Goal: Communication & Community: Answer question/provide support

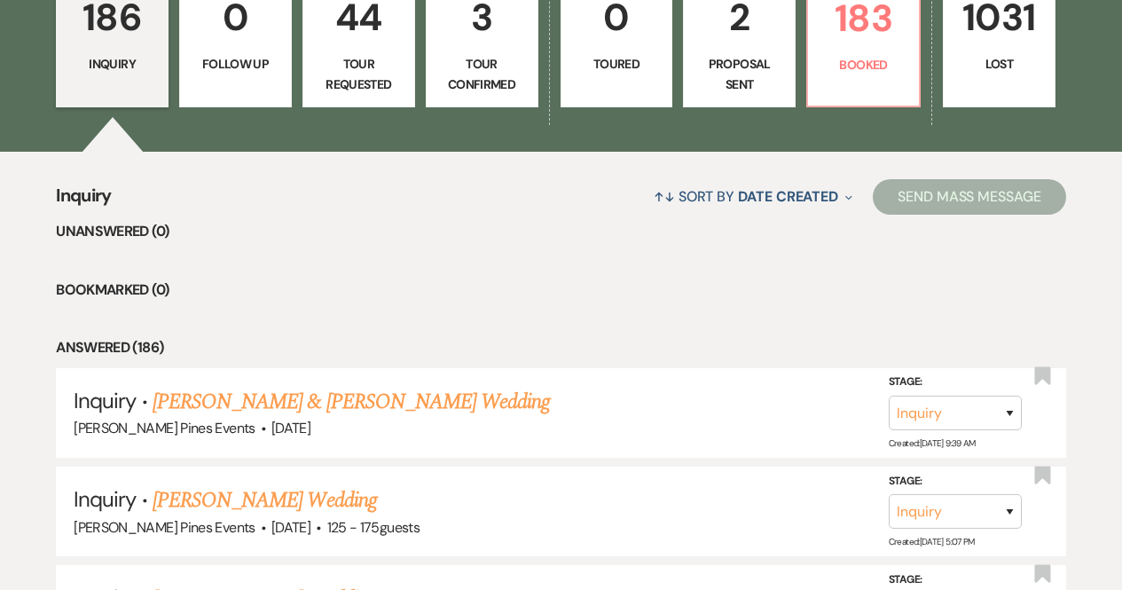
scroll to position [429, 0]
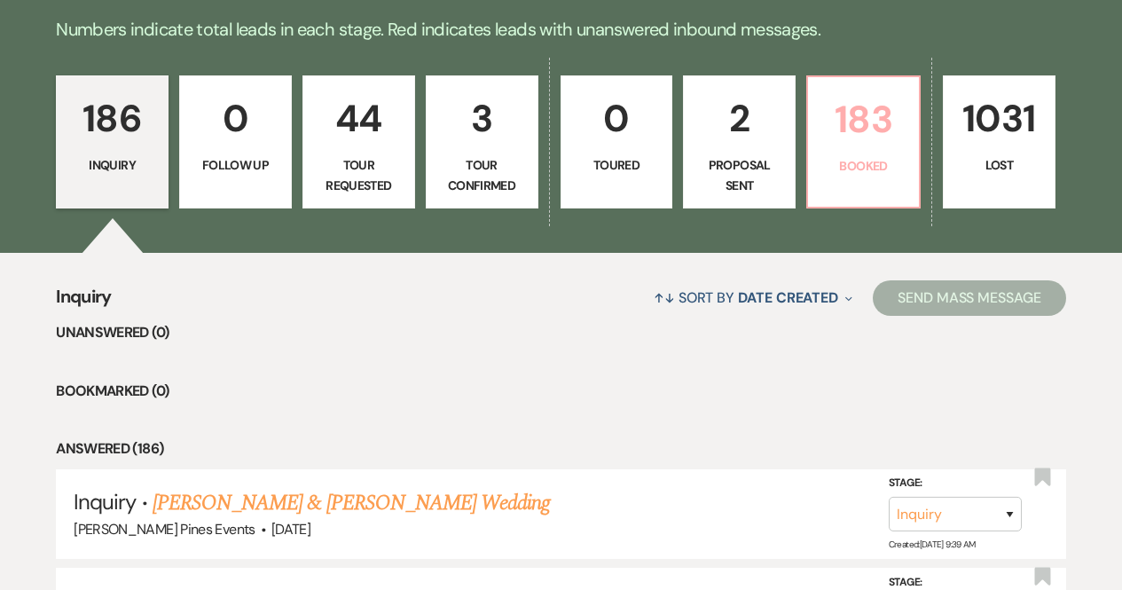
click at [882, 147] on p "183" at bounding box center [864, 119] width 90 height 59
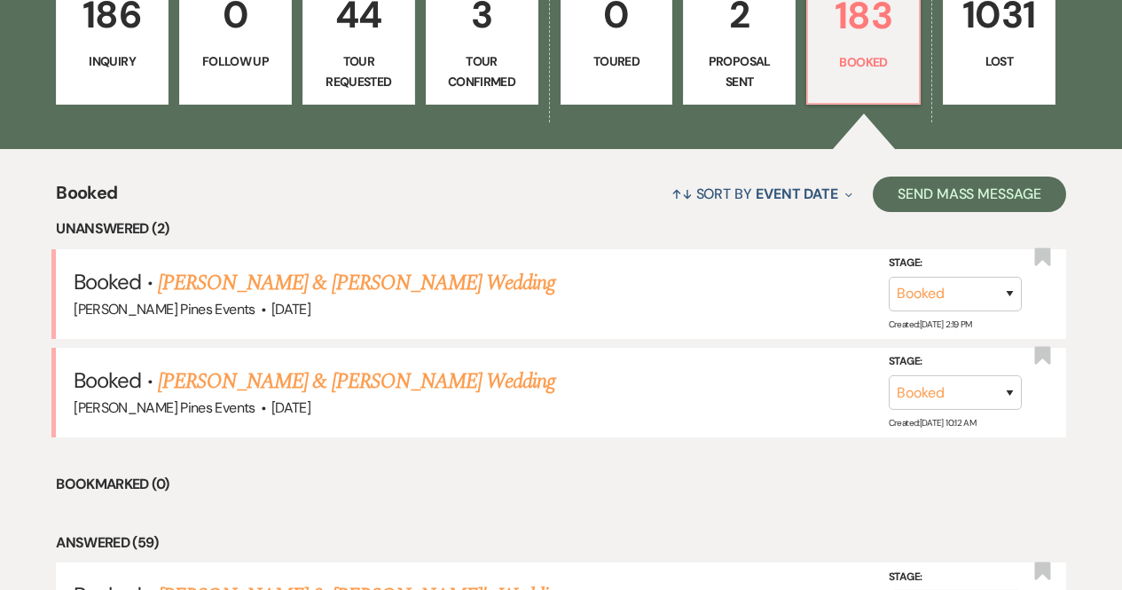
scroll to position [568, 0]
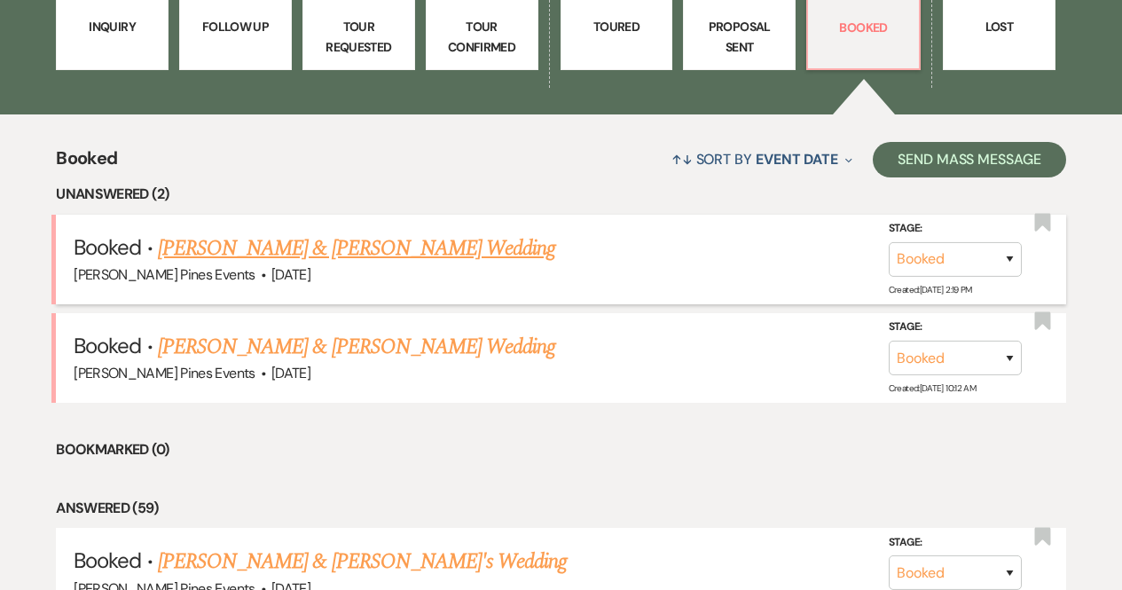
click at [431, 248] on link "Courtney Cribb & Anthony Ward's Wedding" at bounding box center [356, 248] width 397 height 32
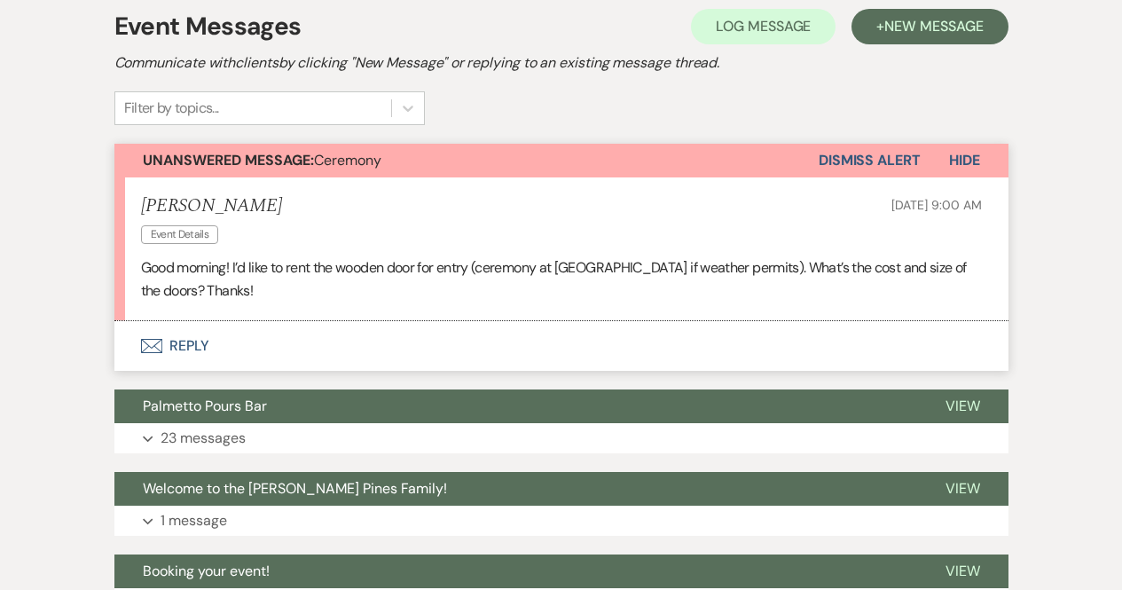
scroll to position [388, 0]
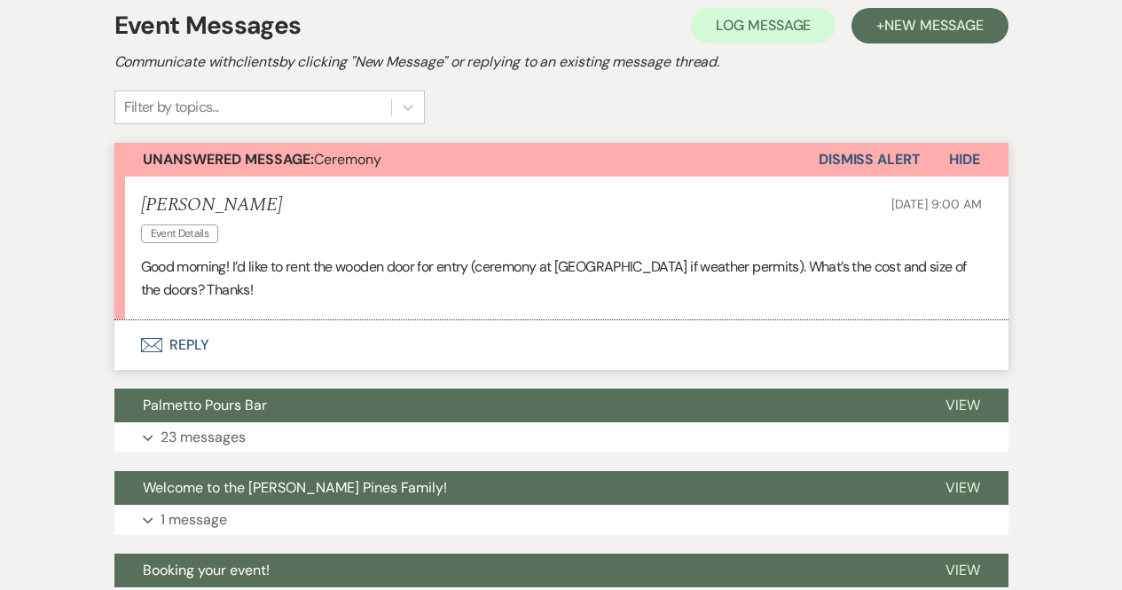
click at [154, 334] on button "Envelope Reply" at bounding box center [561, 345] width 894 height 50
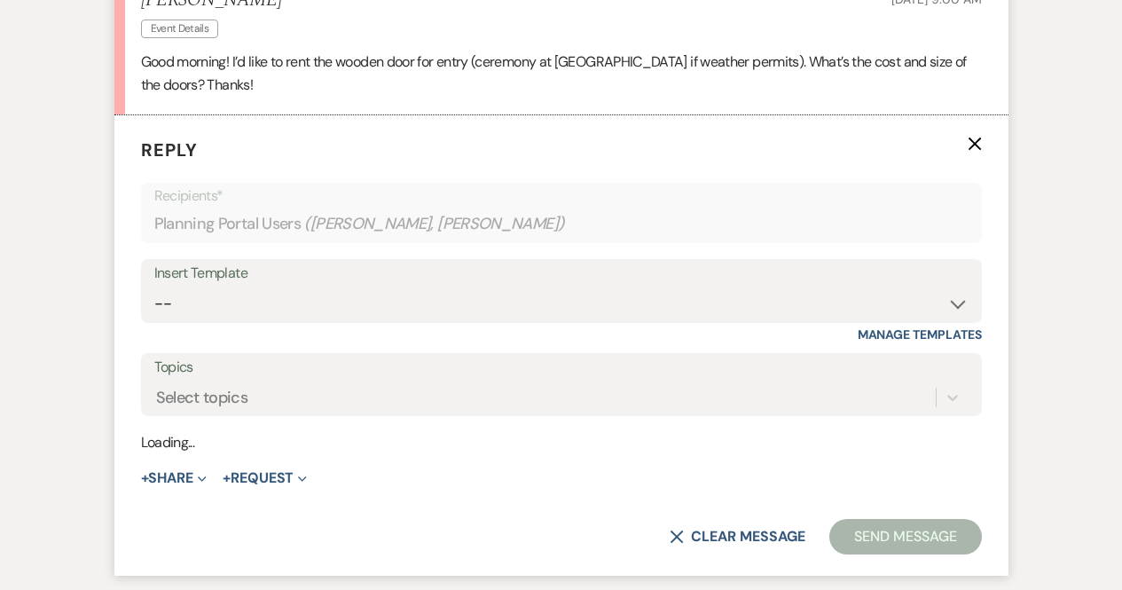
scroll to position [596, 0]
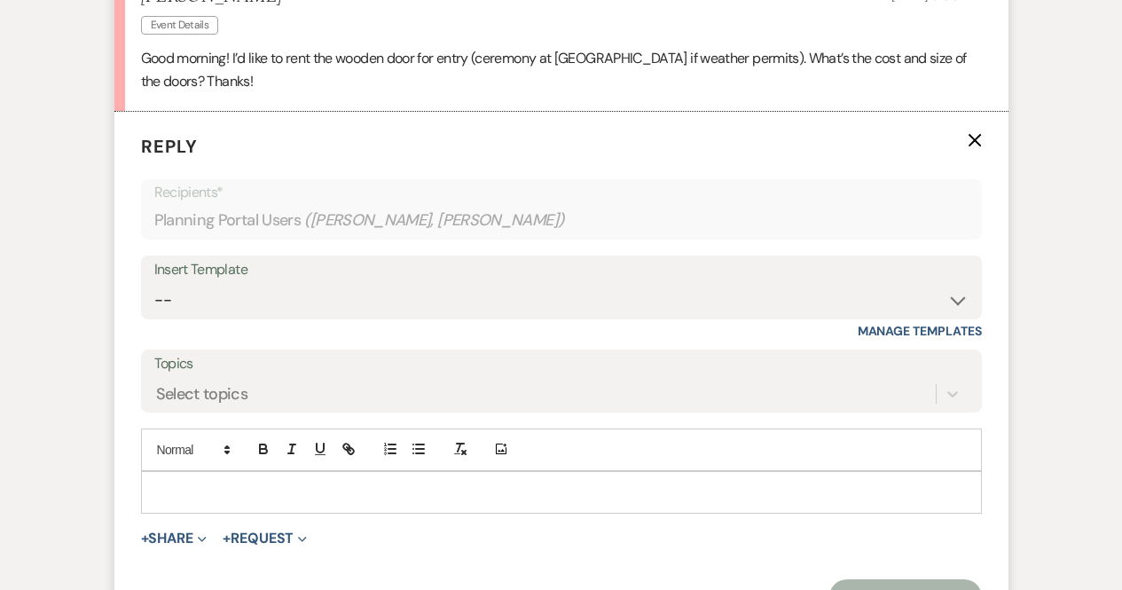
click at [181, 498] on p at bounding box center [561, 493] width 813 height 20
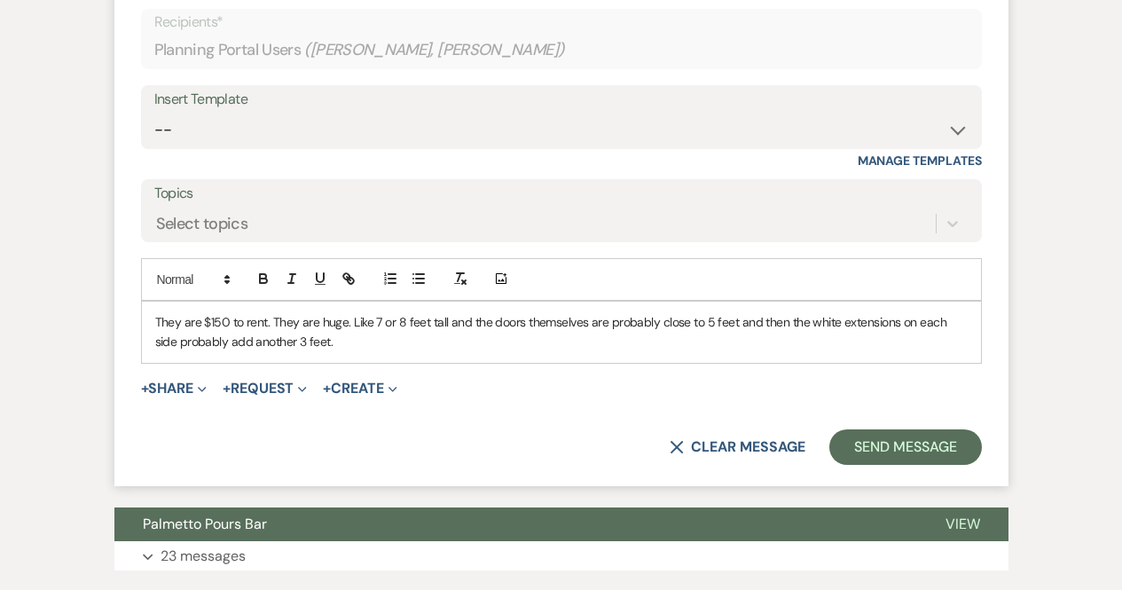
scroll to position [770, 0]
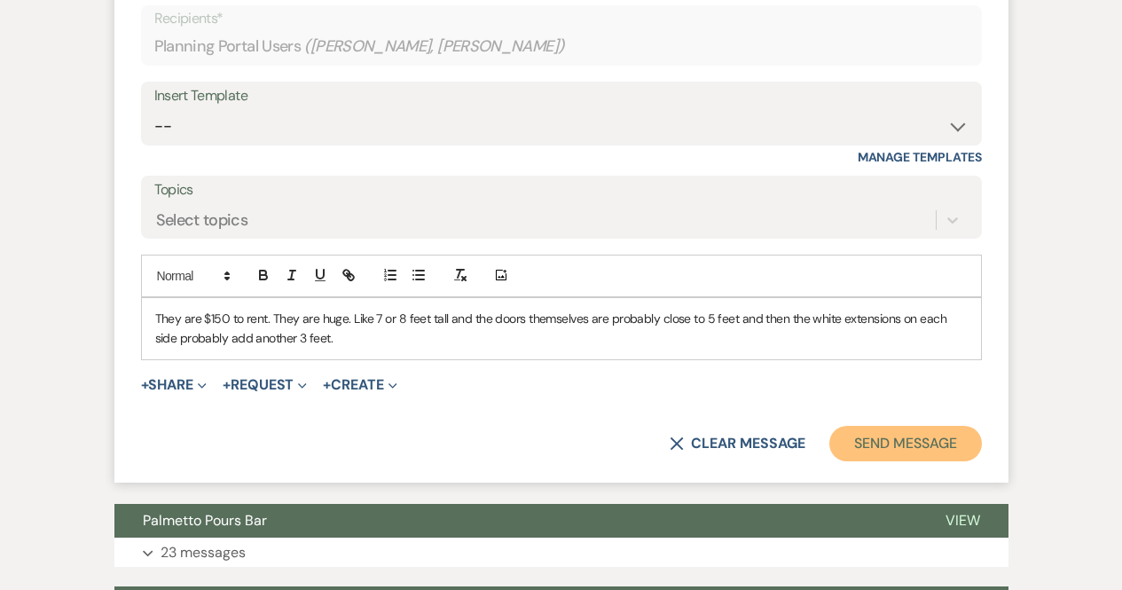
click at [864, 437] on button "Send Message" at bounding box center [905, 443] width 152 height 35
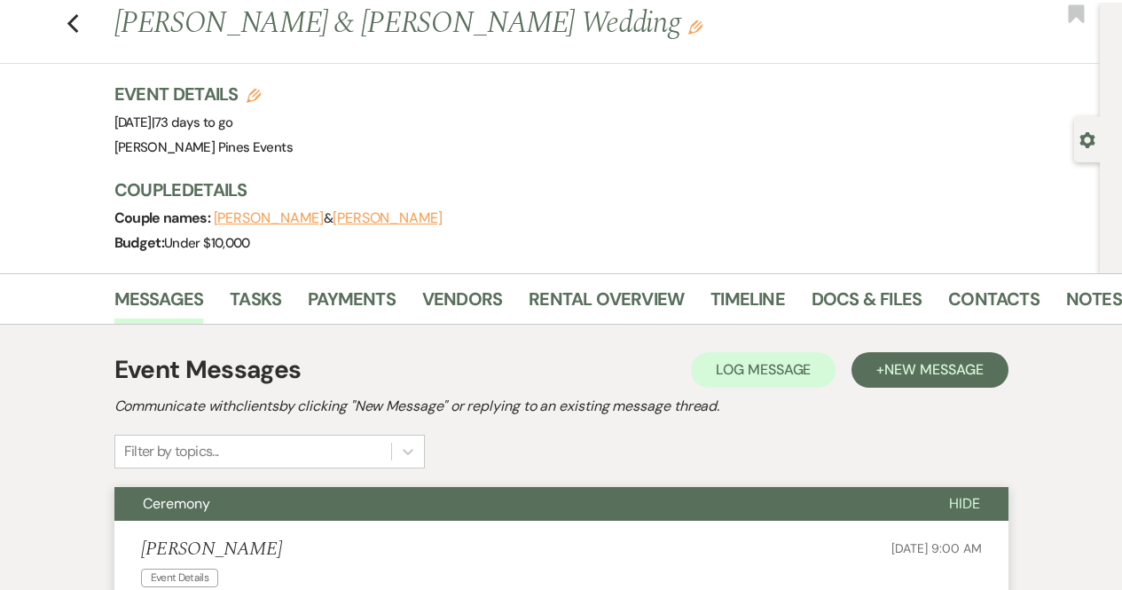
scroll to position [0, 0]
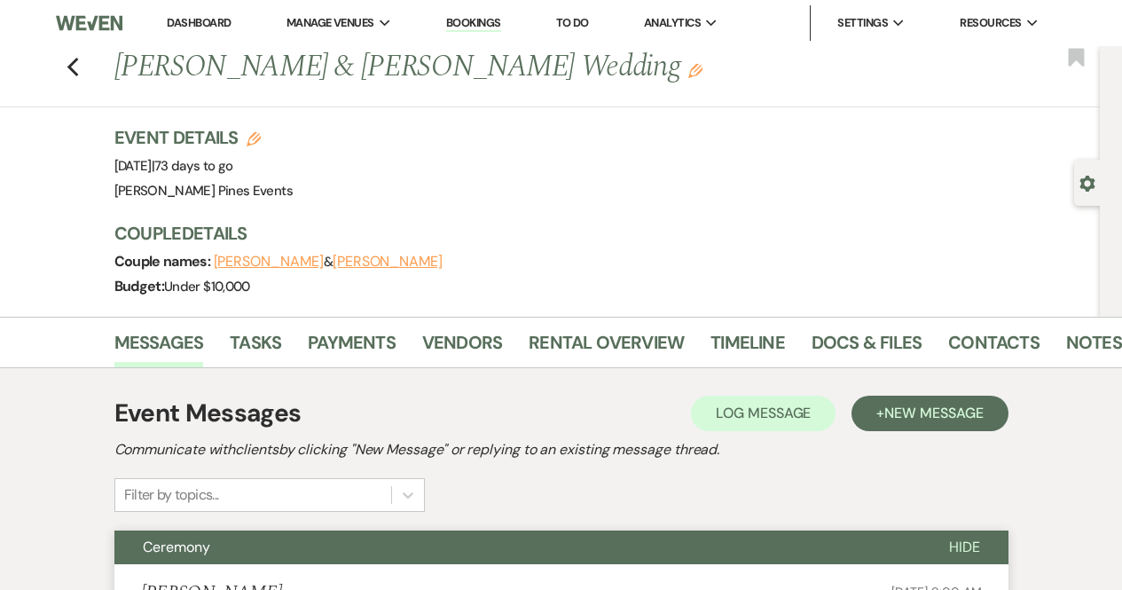
click at [88, 64] on div "Previous Courtney Cribb & Anthony Ward's Wedding Edit Bookmark" at bounding box center [545, 76] width 1109 height 61
click at [74, 63] on icon "Previous" at bounding box center [73, 67] width 13 height 21
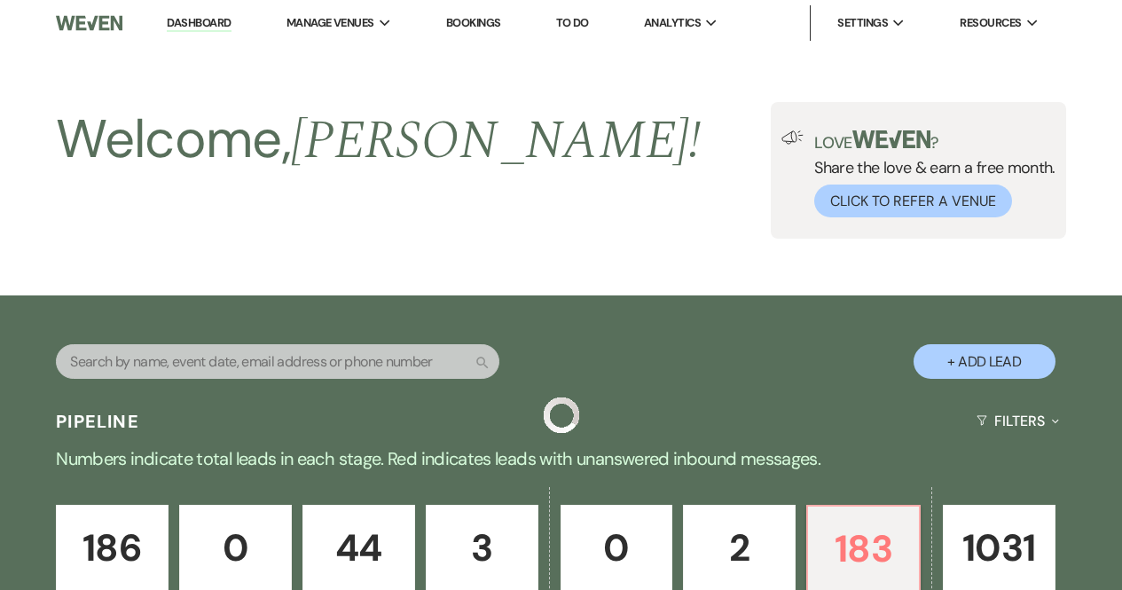
scroll to position [568, 0]
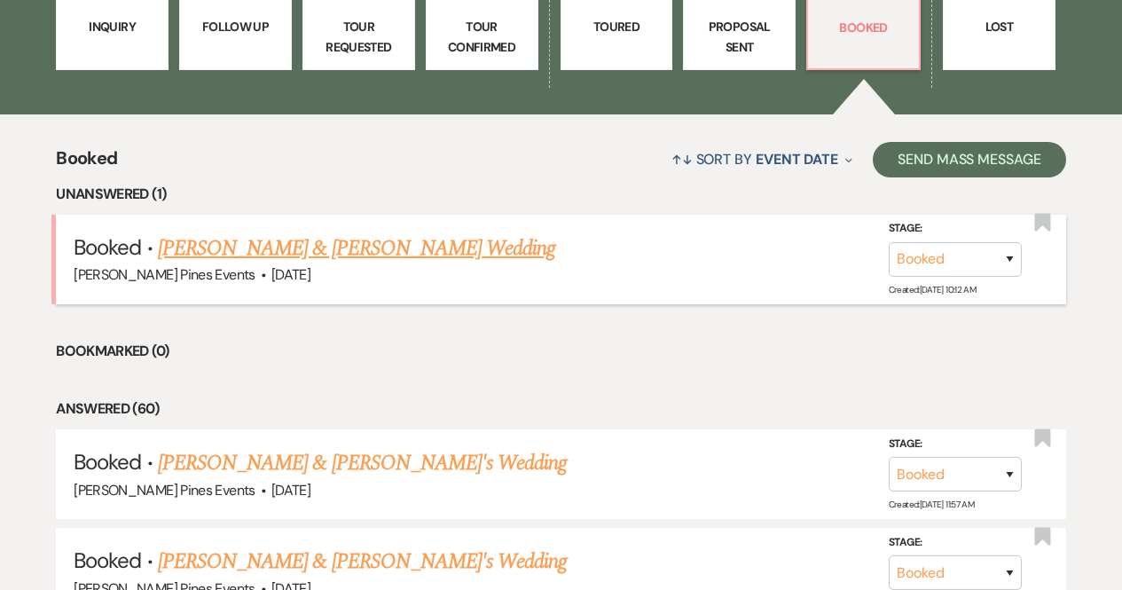
click at [244, 246] on link "Ryan Strickland & Emily Webster's Wedding" at bounding box center [356, 248] width 397 height 32
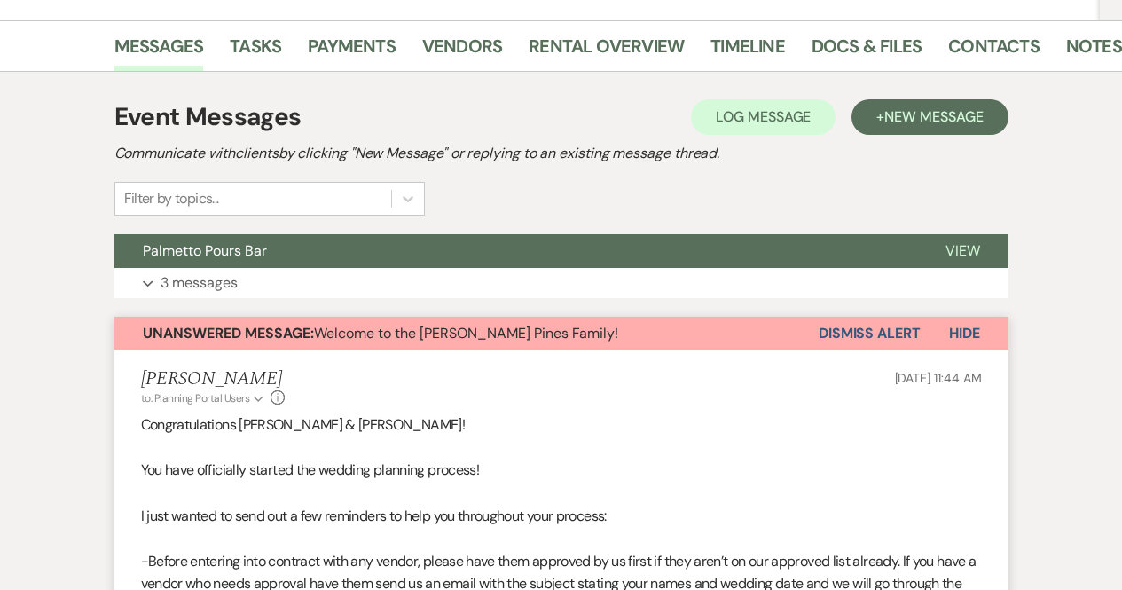
scroll to position [278, 0]
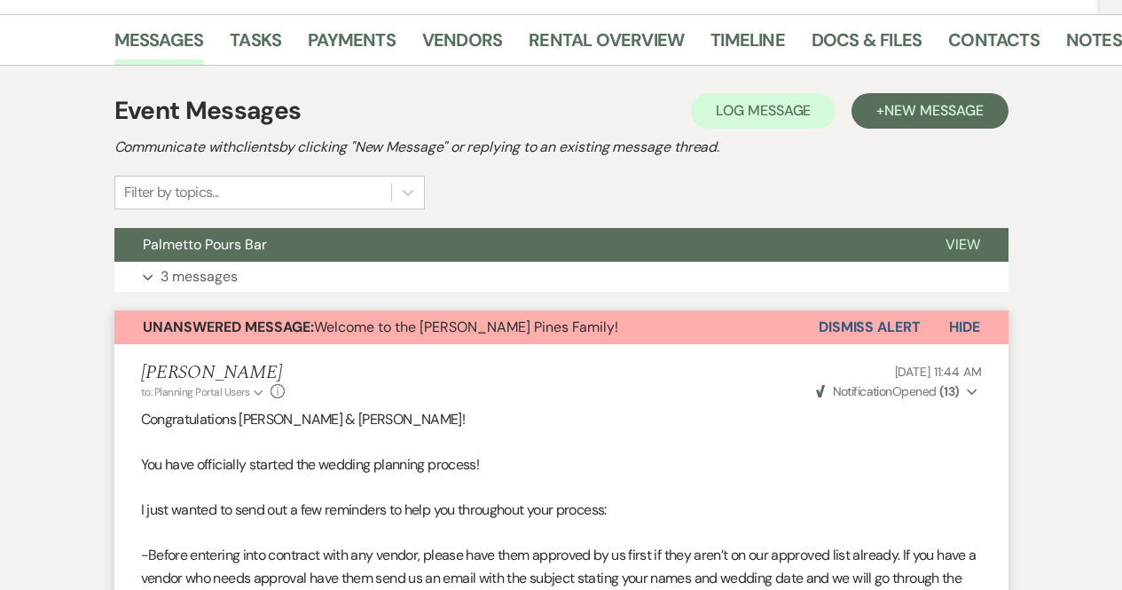
click at [891, 322] on button "Dismiss Alert" at bounding box center [870, 327] width 102 height 34
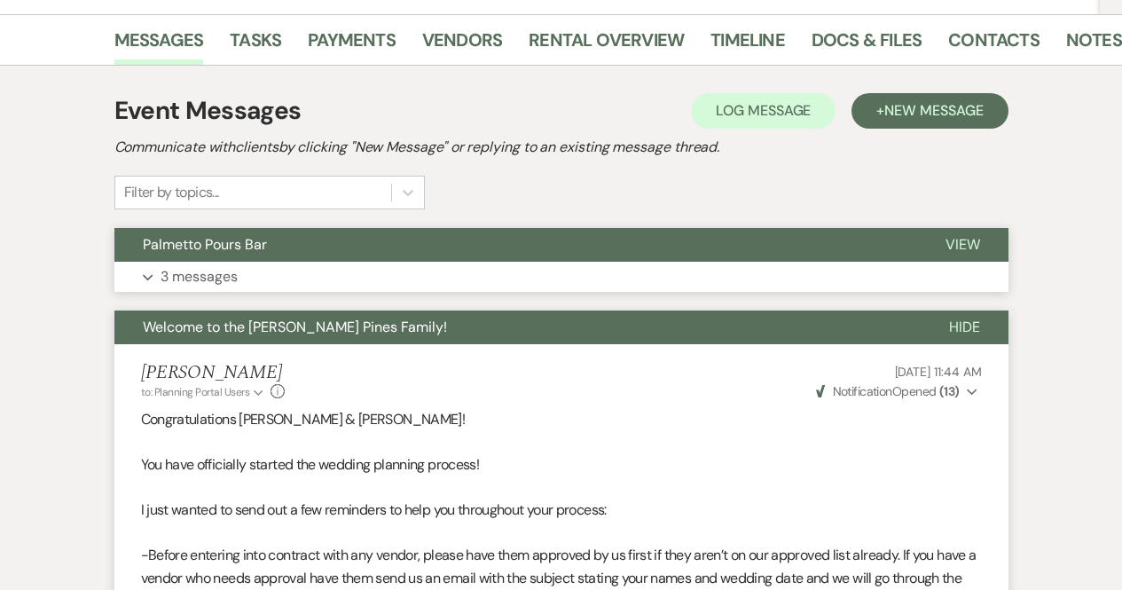
scroll to position [0, 0]
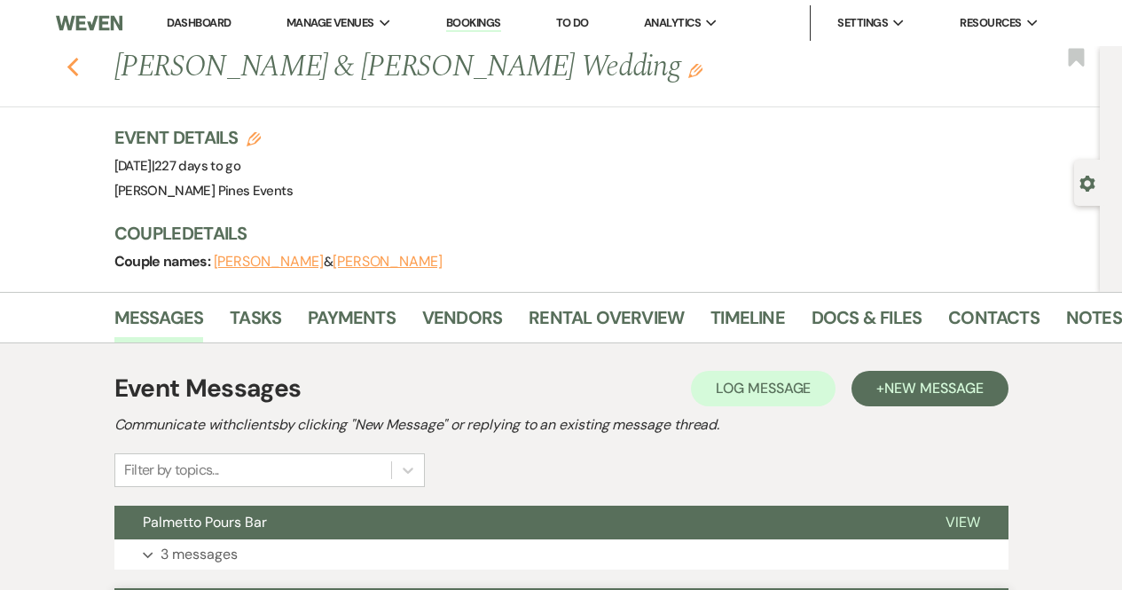
click at [80, 68] on icon "Previous" at bounding box center [73, 67] width 13 height 21
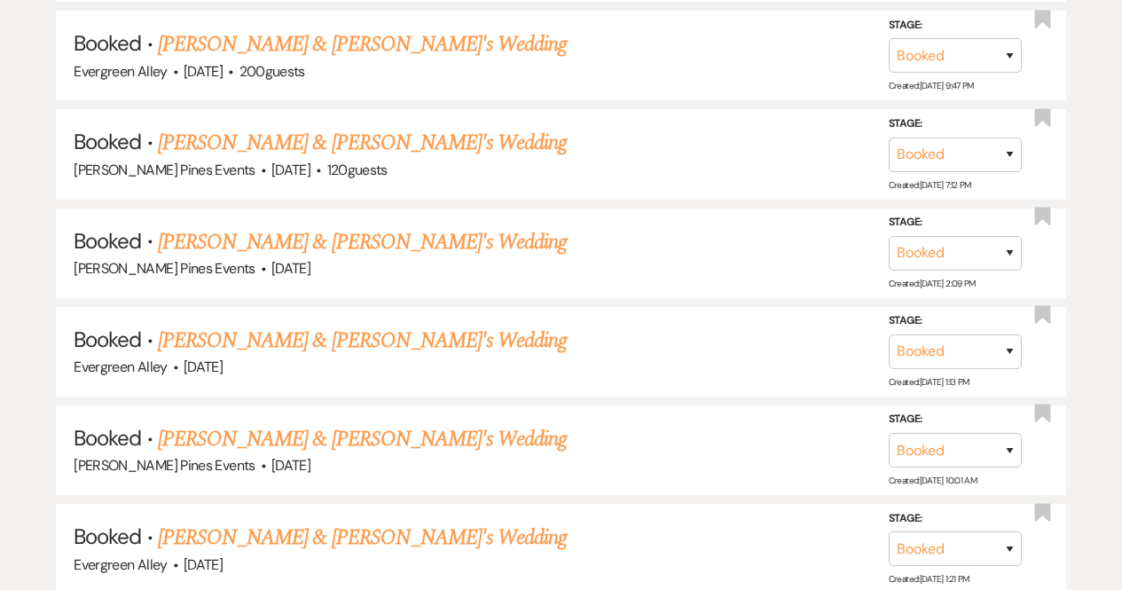
scroll to position [4752, 0]
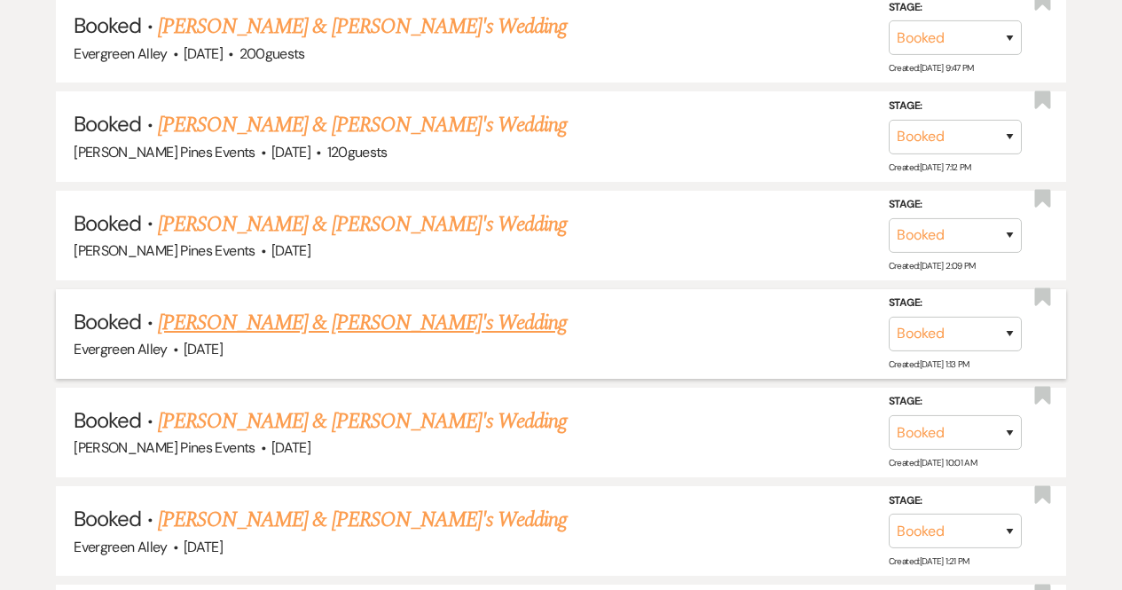
click at [213, 307] on link "Felicity Allen & Fiance's Wedding" at bounding box center [363, 323] width 410 height 32
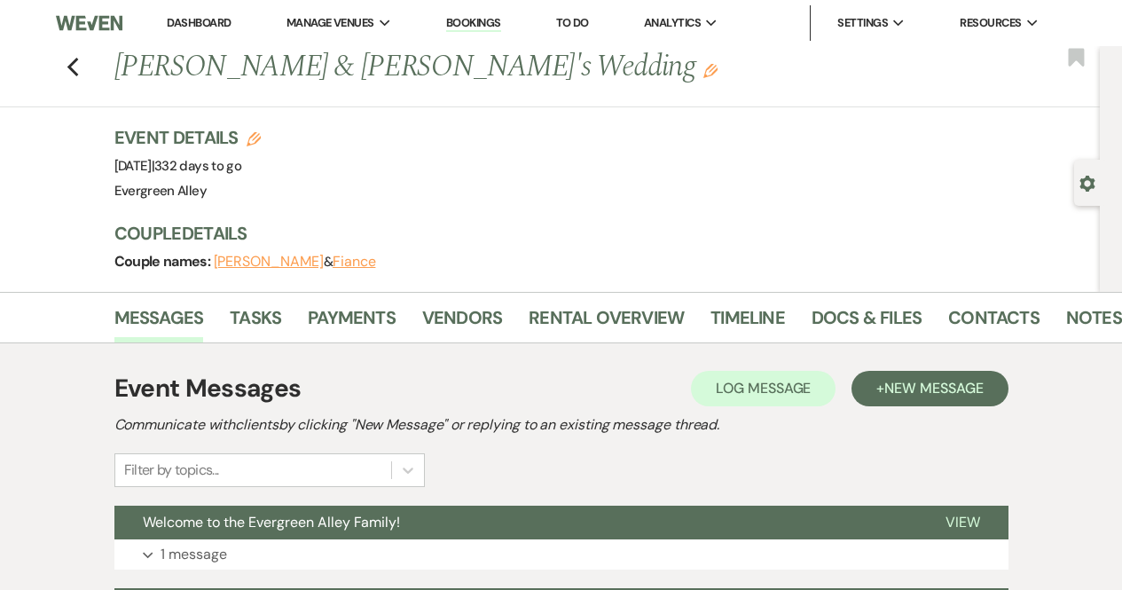
scroll to position [1, 0]
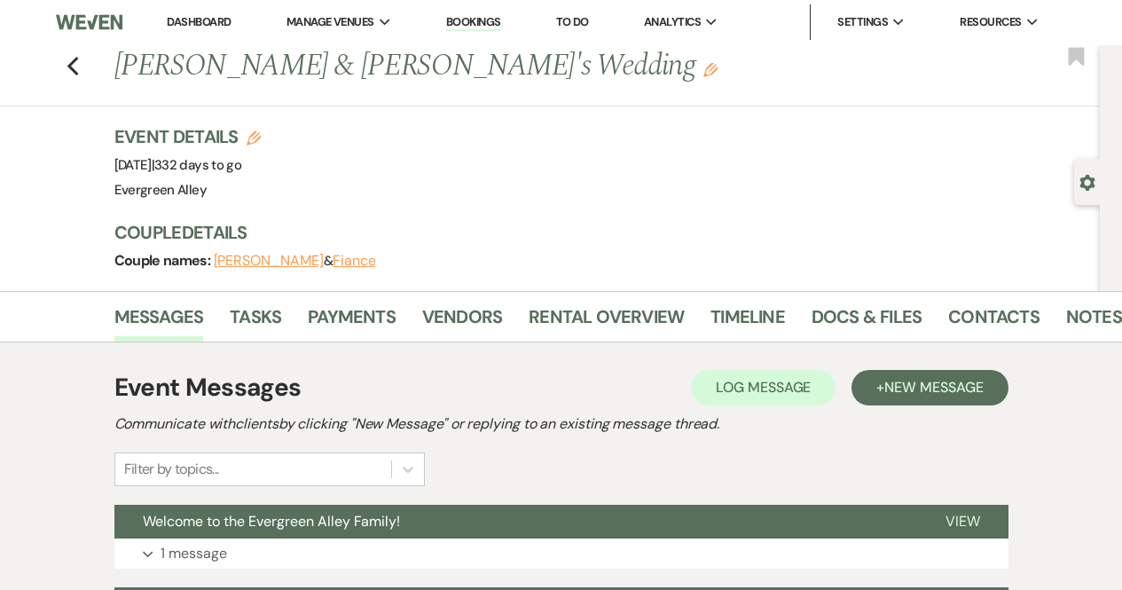
click at [1096, 299] on li "Notes" at bounding box center [1107, 320] width 83 height 43
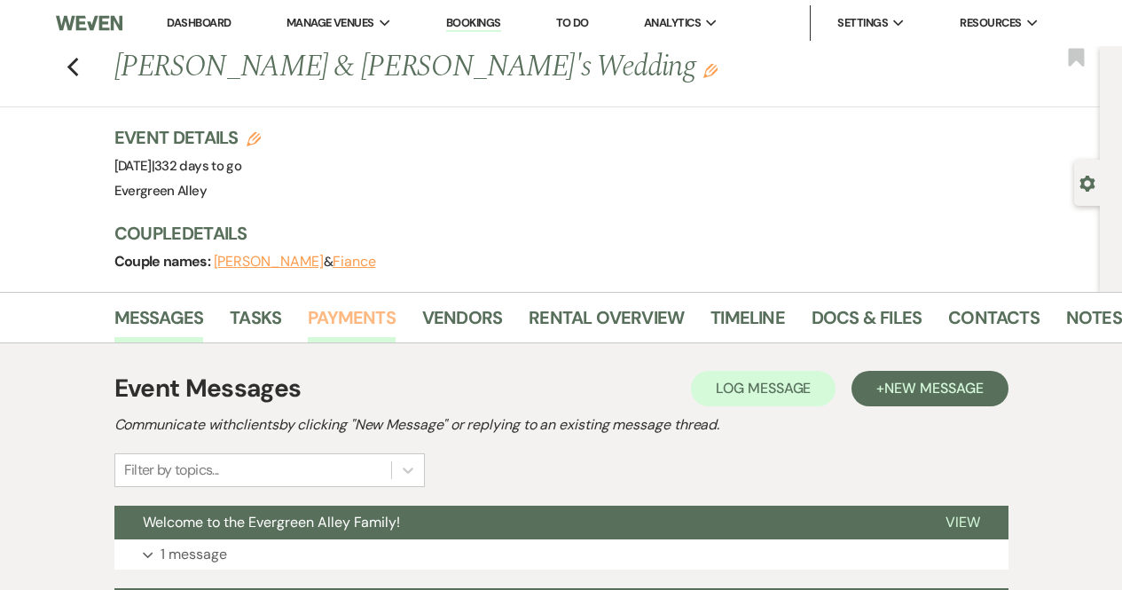
scroll to position [202, 0]
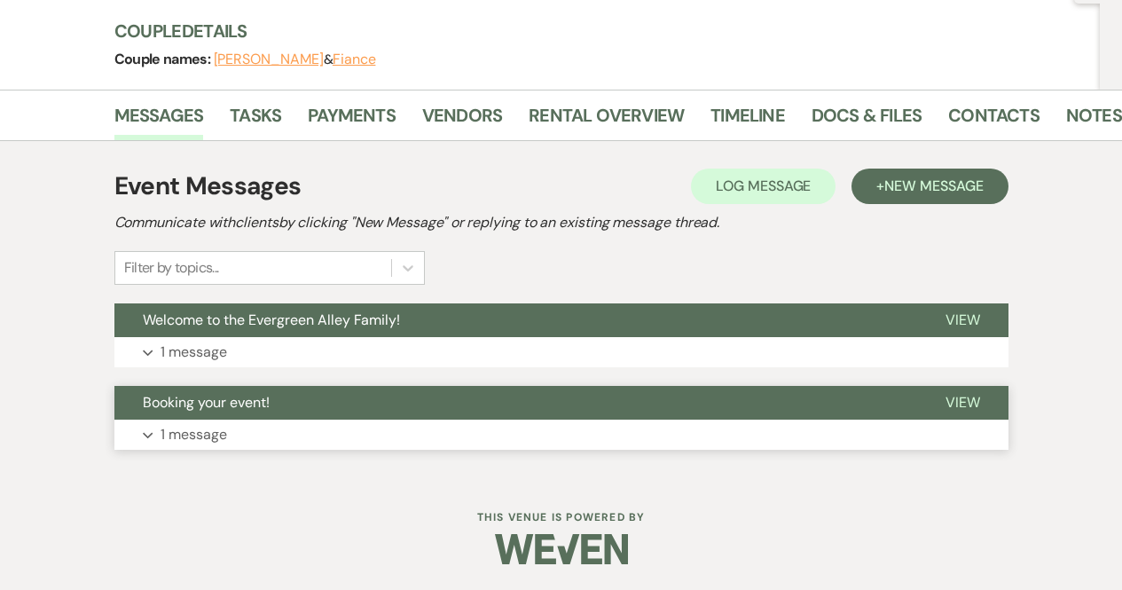
click at [201, 416] on button "Booking your event!" at bounding box center [515, 403] width 803 height 34
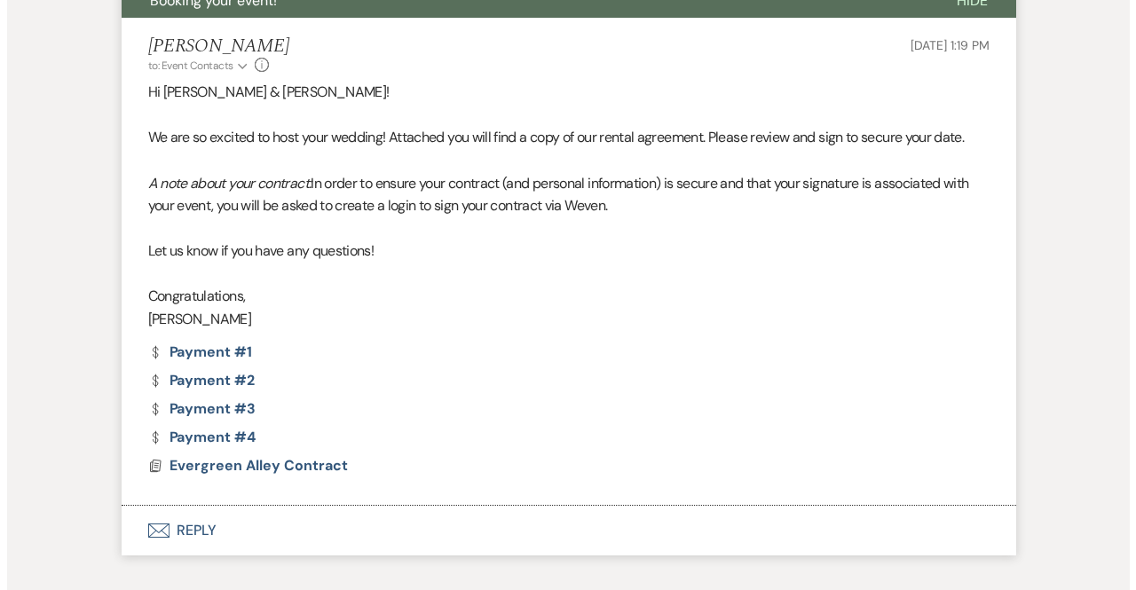
scroll to position [608, 0]
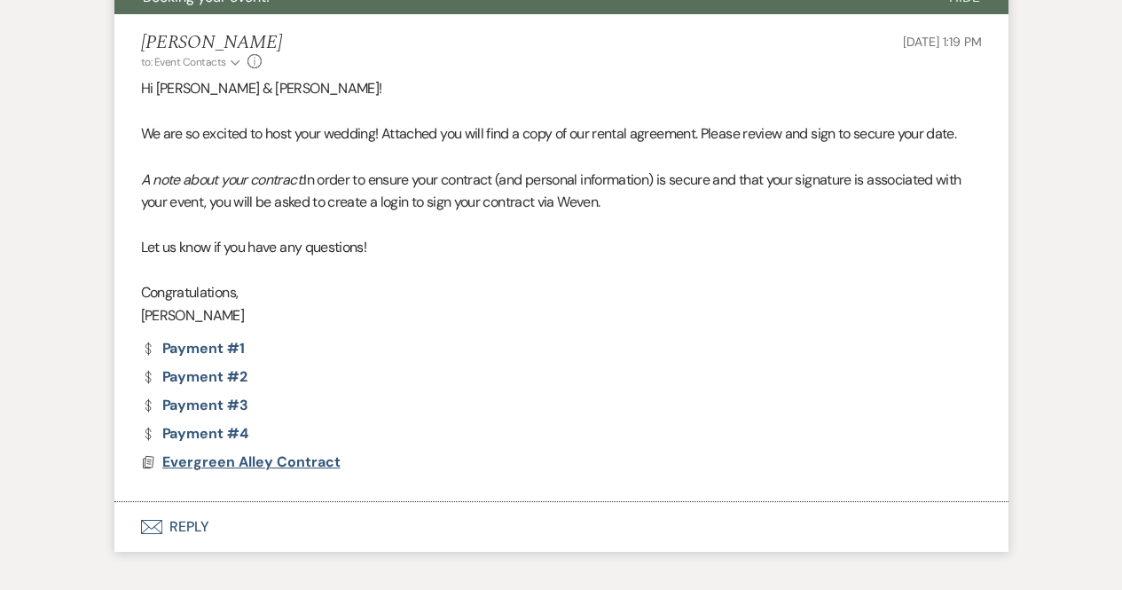
click at [204, 464] on span "Evergreen Alley Contract" at bounding box center [251, 461] width 178 height 19
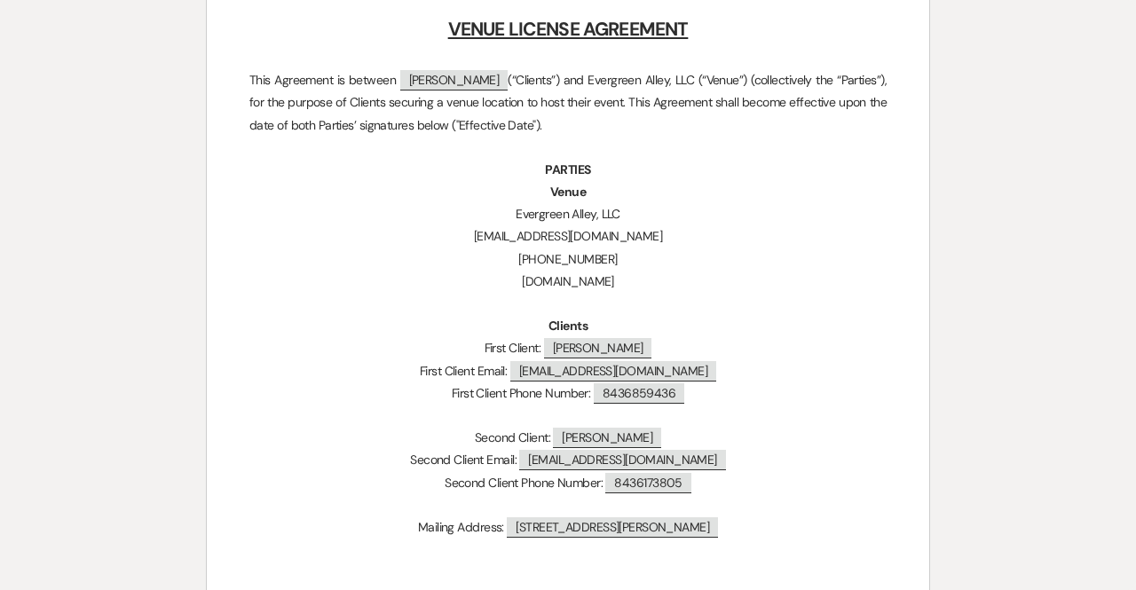
scroll to position [0, 0]
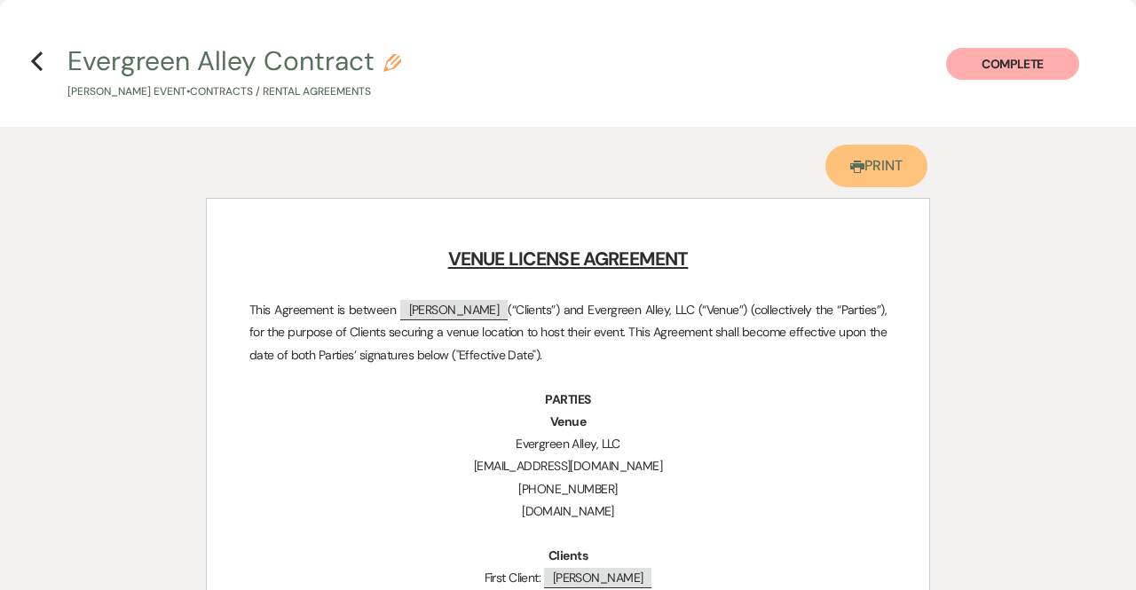
click at [881, 152] on link "Printer Print" at bounding box center [876, 166] width 102 height 43
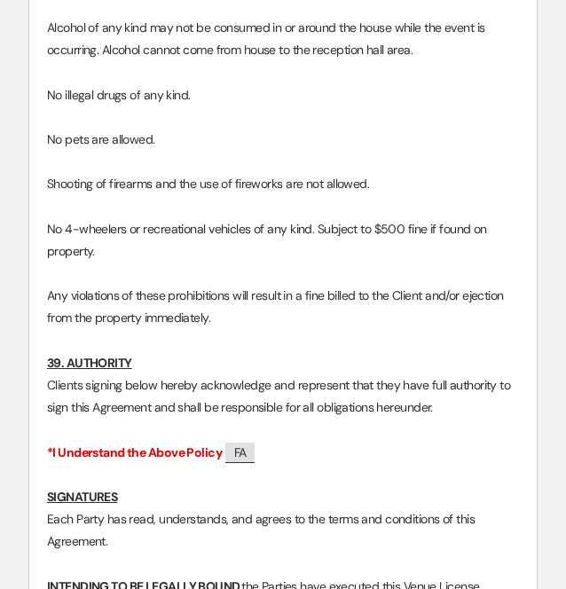
scroll to position [17807, 0]
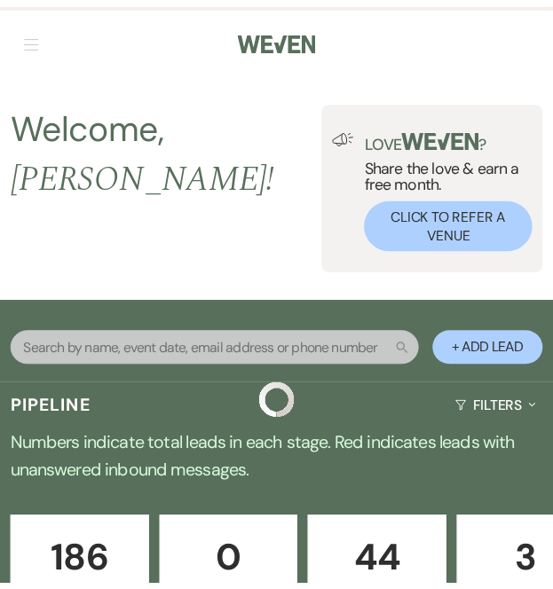
scroll to position [4752, 0]
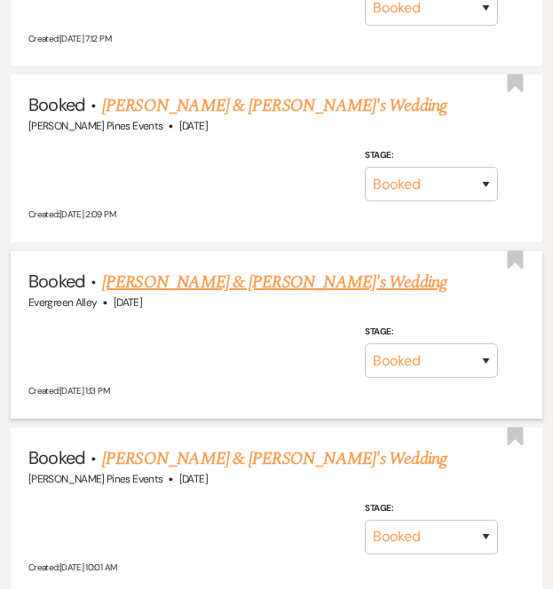
click at [157, 269] on link "Felicity Allen & Fiance's Wedding" at bounding box center [274, 282] width 345 height 27
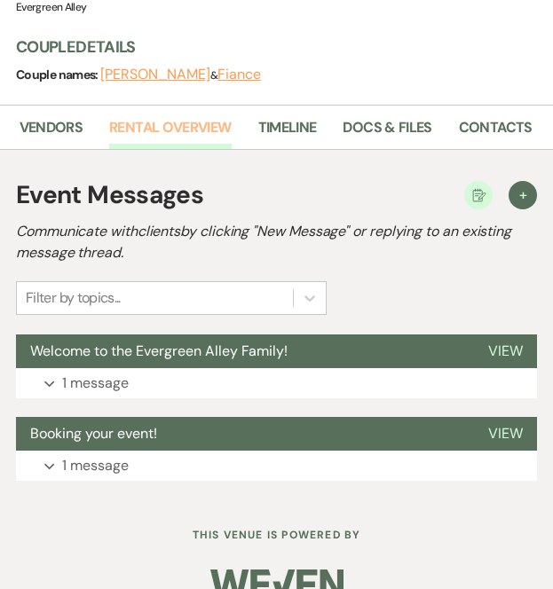
scroll to position [0, 274]
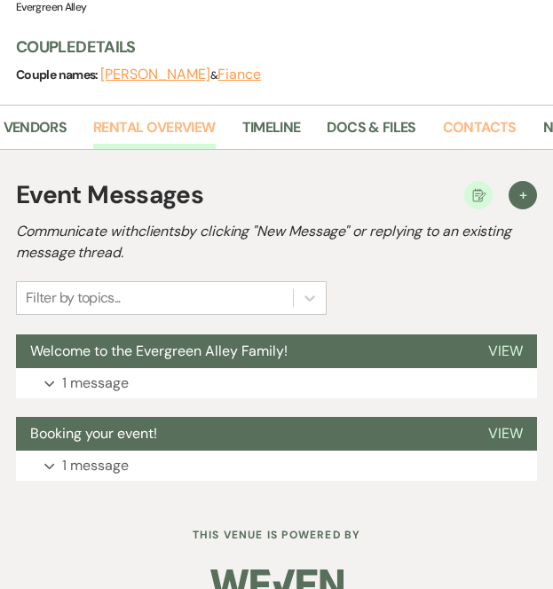
click at [454, 116] on link "Contacts" at bounding box center [480, 133] width 74 height 34
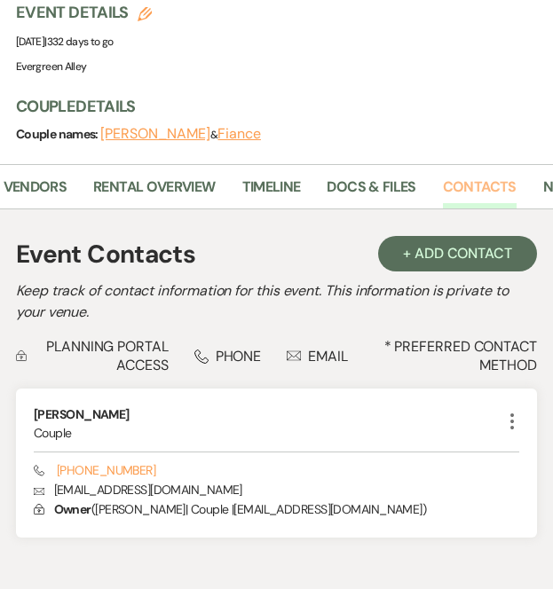
scroll to position [300, 0]
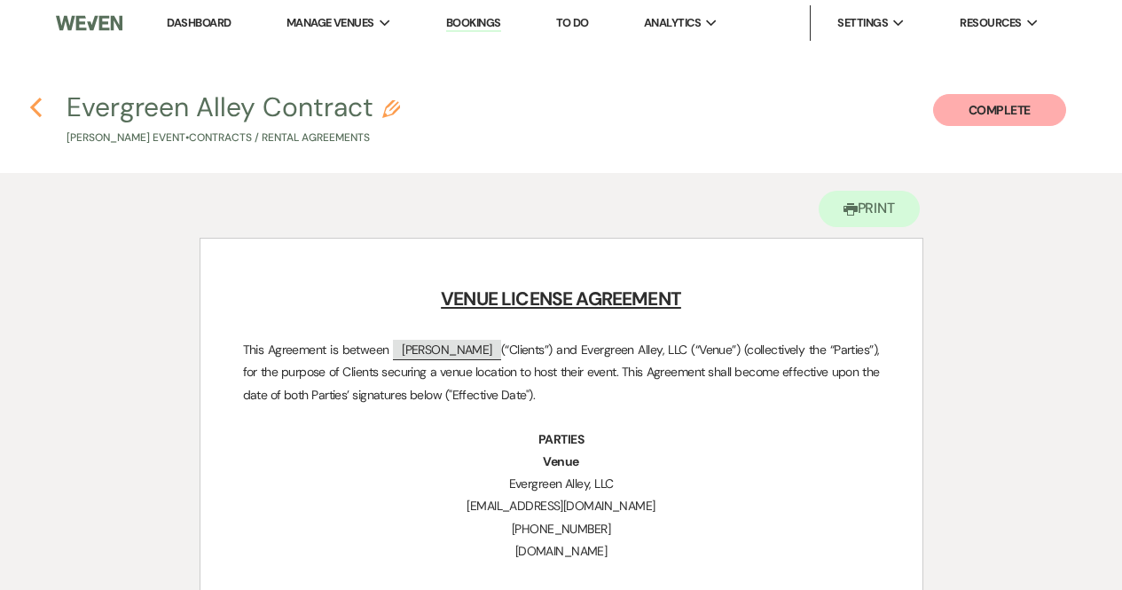
click at [39, 105] on icon "Previous" at bounding box center [35, 107] width 13 height 21
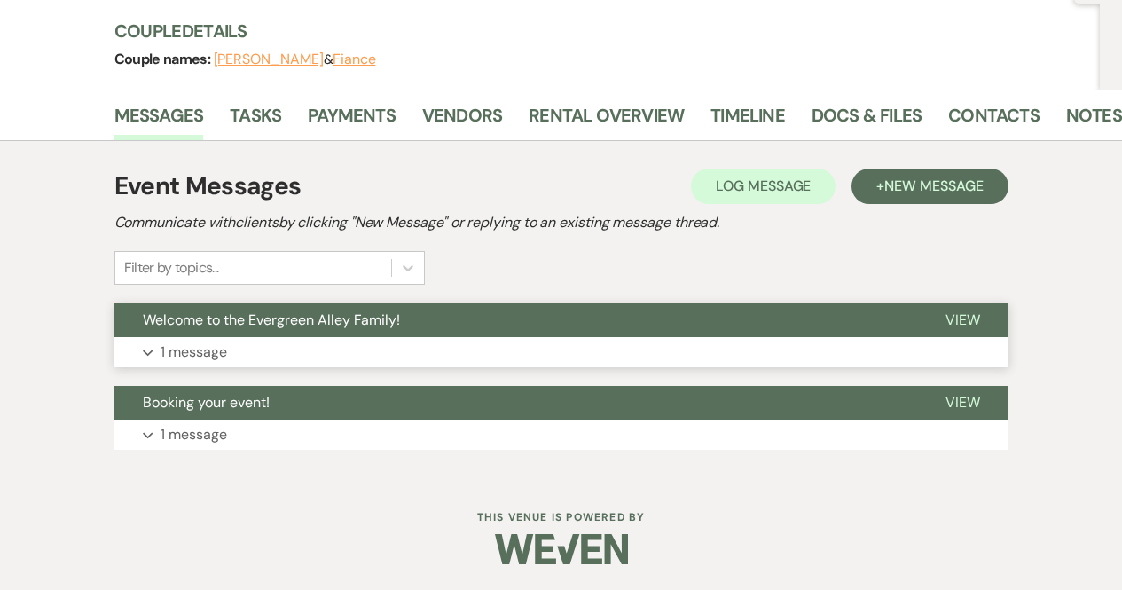
click at [255, 354] on button "Expand 1 message" at bounding box center [561, 352] width 894 height 30
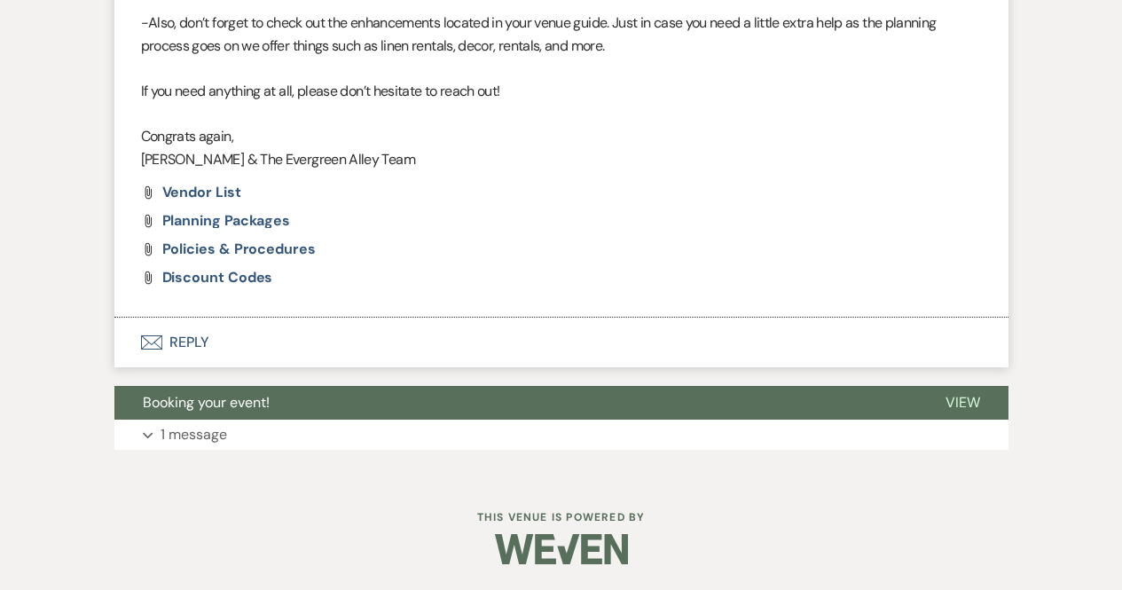
scroll to position [1159, 0]
click at [259, 216] on span "Planning Packages" at bounding box center [226, 220] width 129 height 19
